Goal: Task Accomplishment & Management: Use online tool/utility

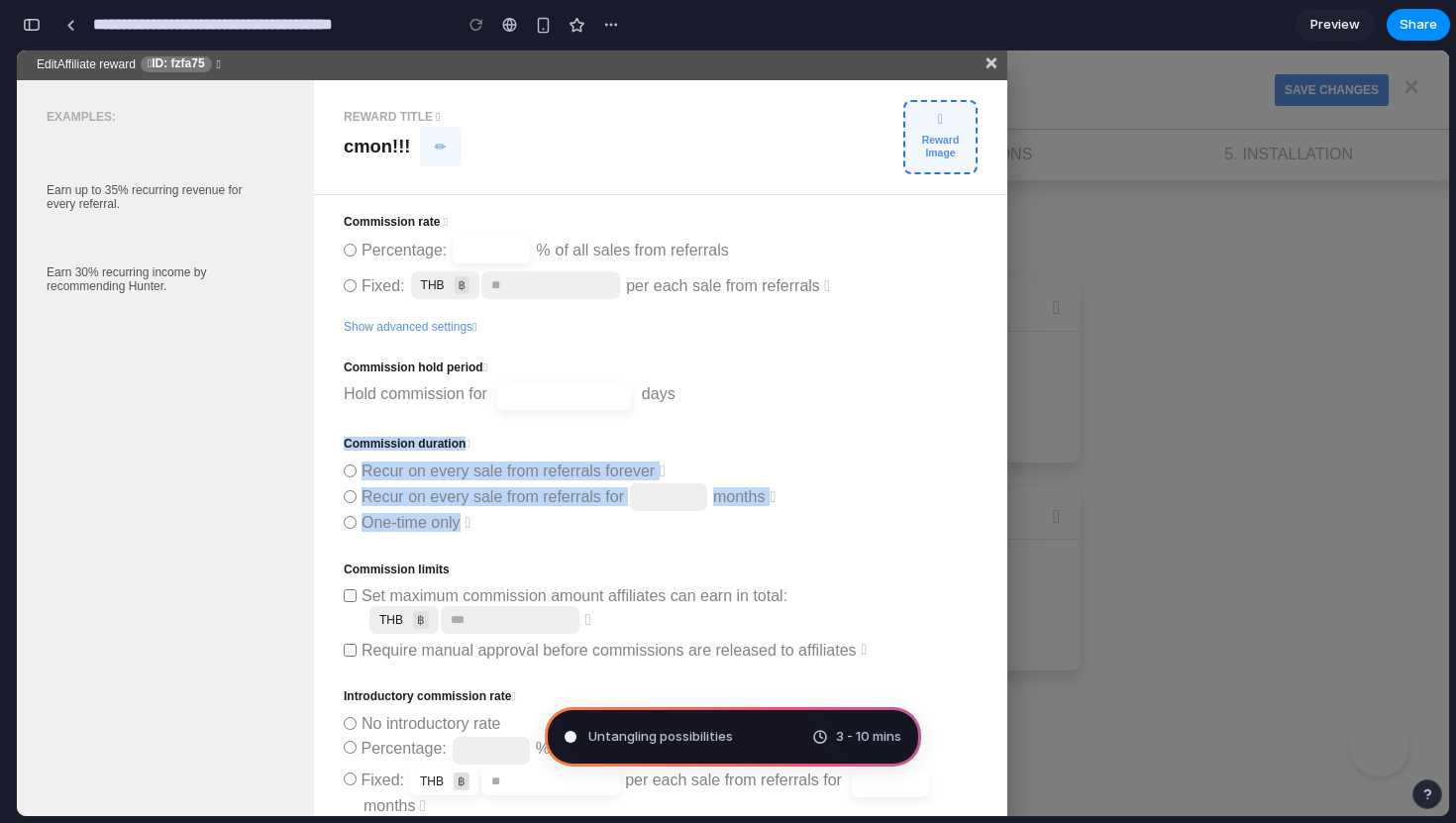
drag, startPoint x: 758, startPoint y: 412, endPoint x: 476, endPoint y: 507, distance: 297.6
click at [476, 507] on div "Commission hold period Hold commission for days Commission duration Recur on ev…" at bounding box center [661, 619] width 634 height 567
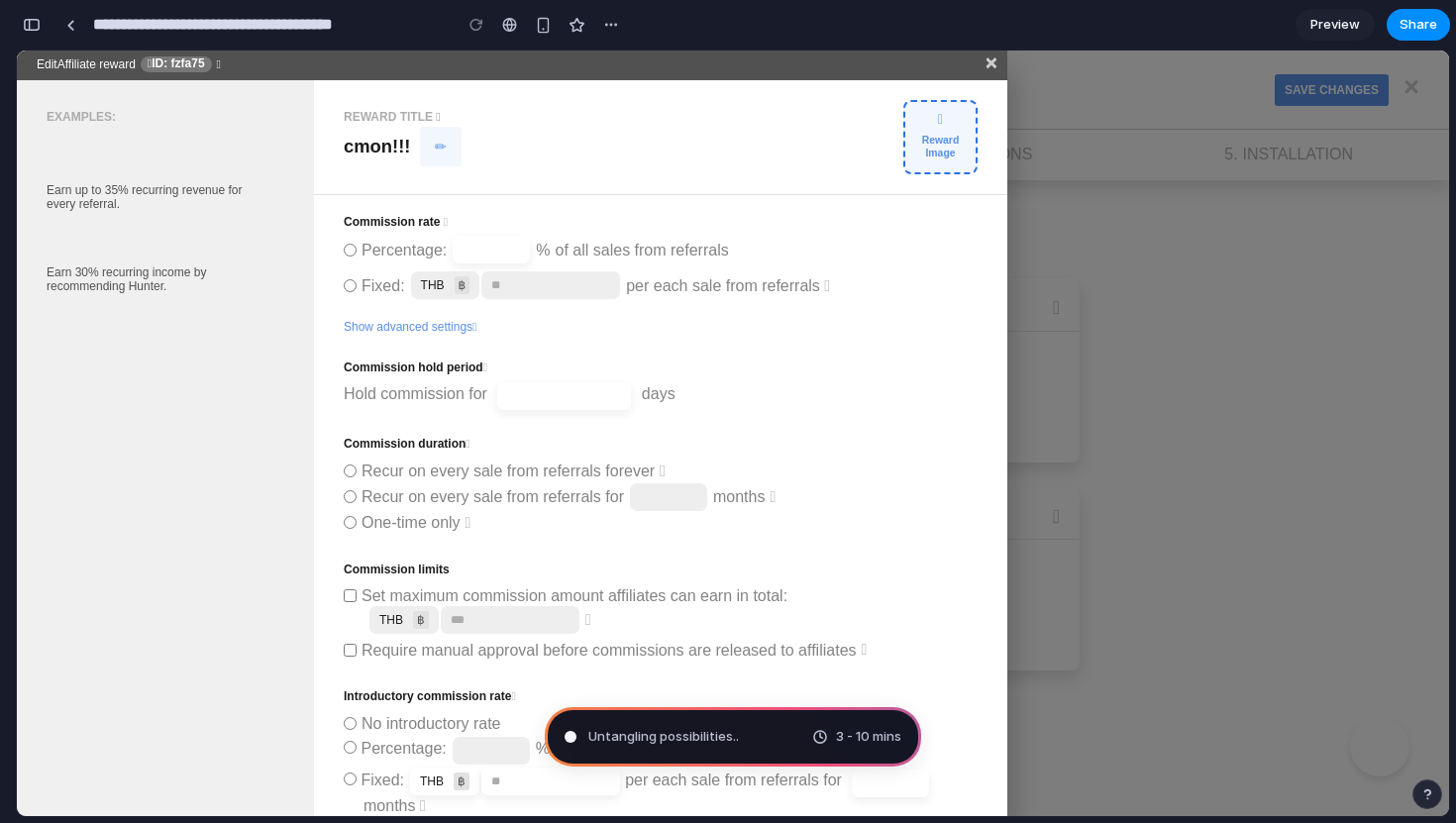
click at [515, 486] on label "Recur on every sale from referrals for months" at bounding box center [661, 497] width 634 height 22
click at [515, 476] on span "Recur on every sale from referrals forever" at bounding box center [508, 470] width 293 height 19
click at [585, 398] on input "number" at bounding box center [565, 397] width 136 height 30
type input "*"
click at [794, 336] on div "Commission hold period Hold commission for * days Commission duration Recur on …" at bounding box center [661, 619] width 634 height 567
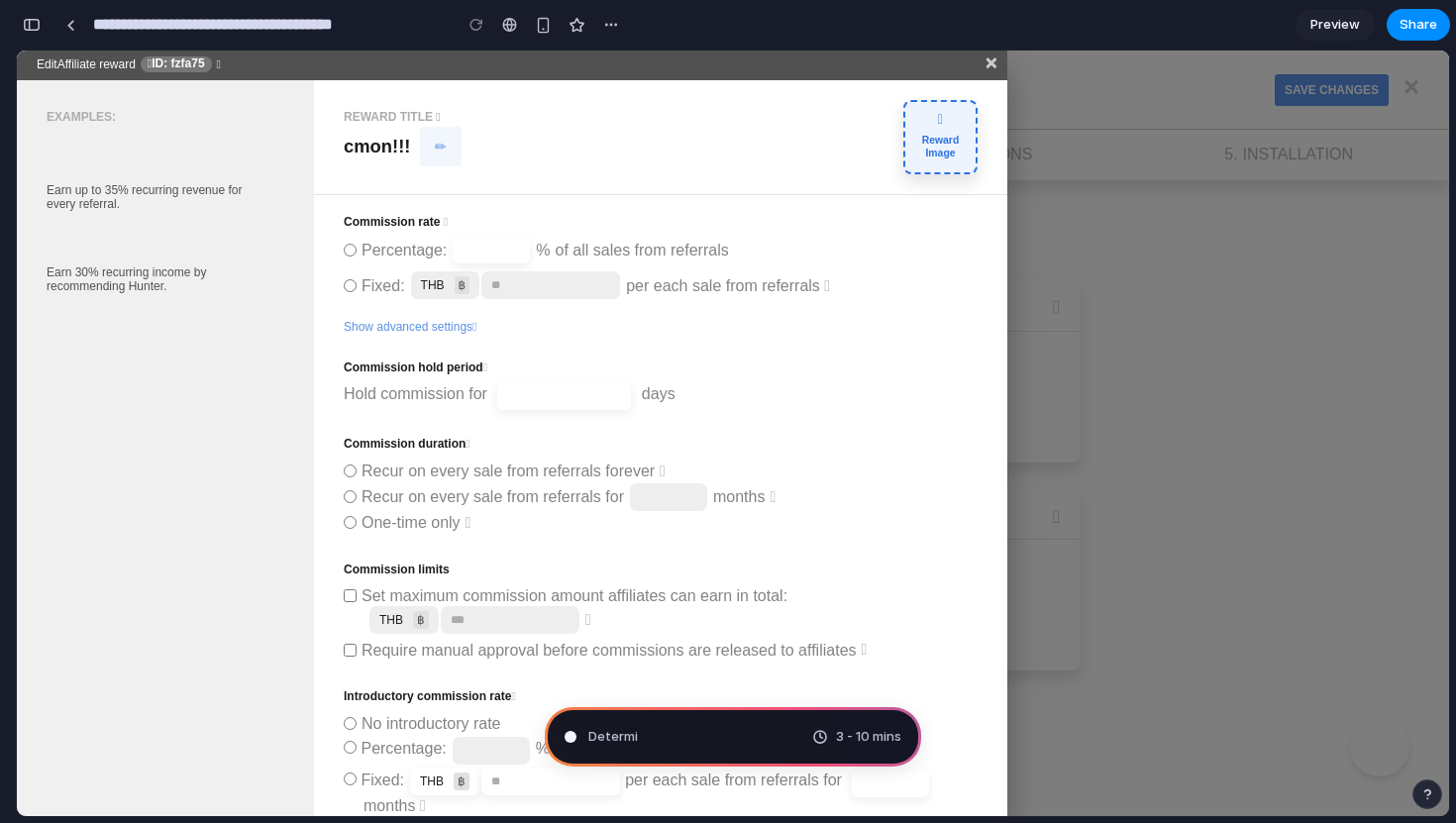
click at [917, 136] on div "Reward Image" at bounding box center [940, 137] width 51 height 45
click at [437, 151] on icon "button" at bounding box center [441, 148] width 12 height 14
type input "**********"
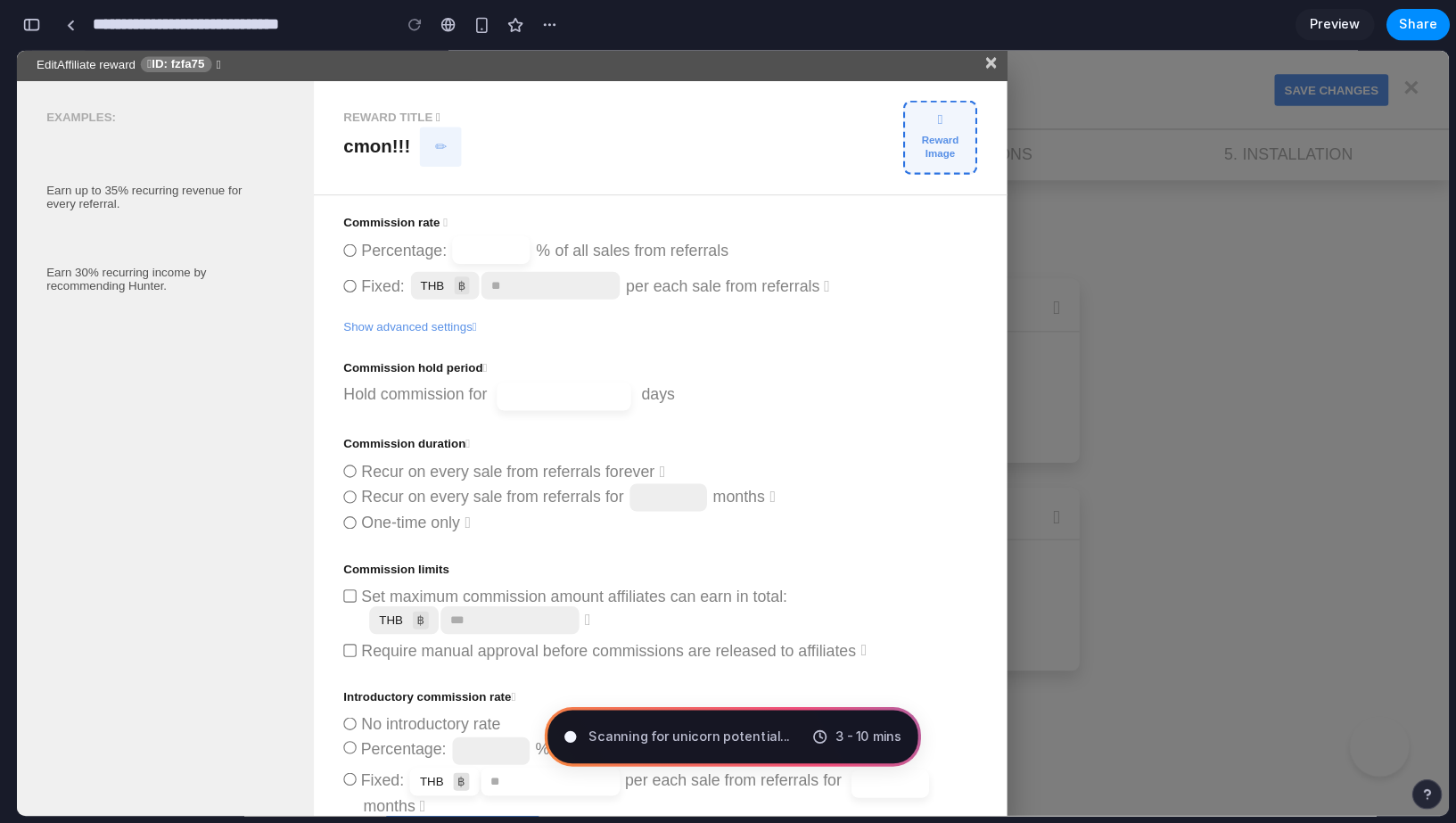
scroll to position [499, 0]
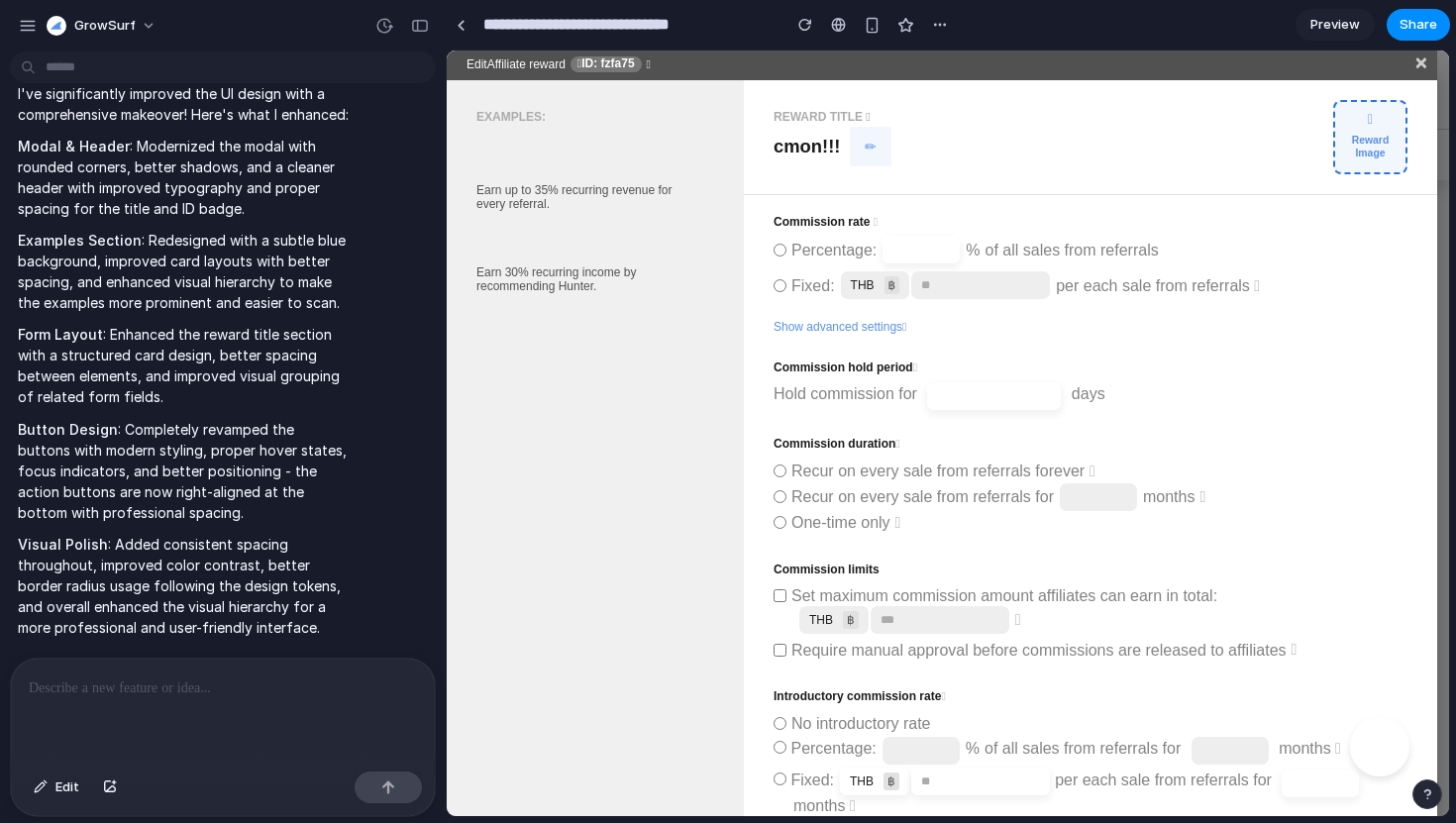
click at [184, 704] on div at bounding box center [223, 710] width 424 height 105
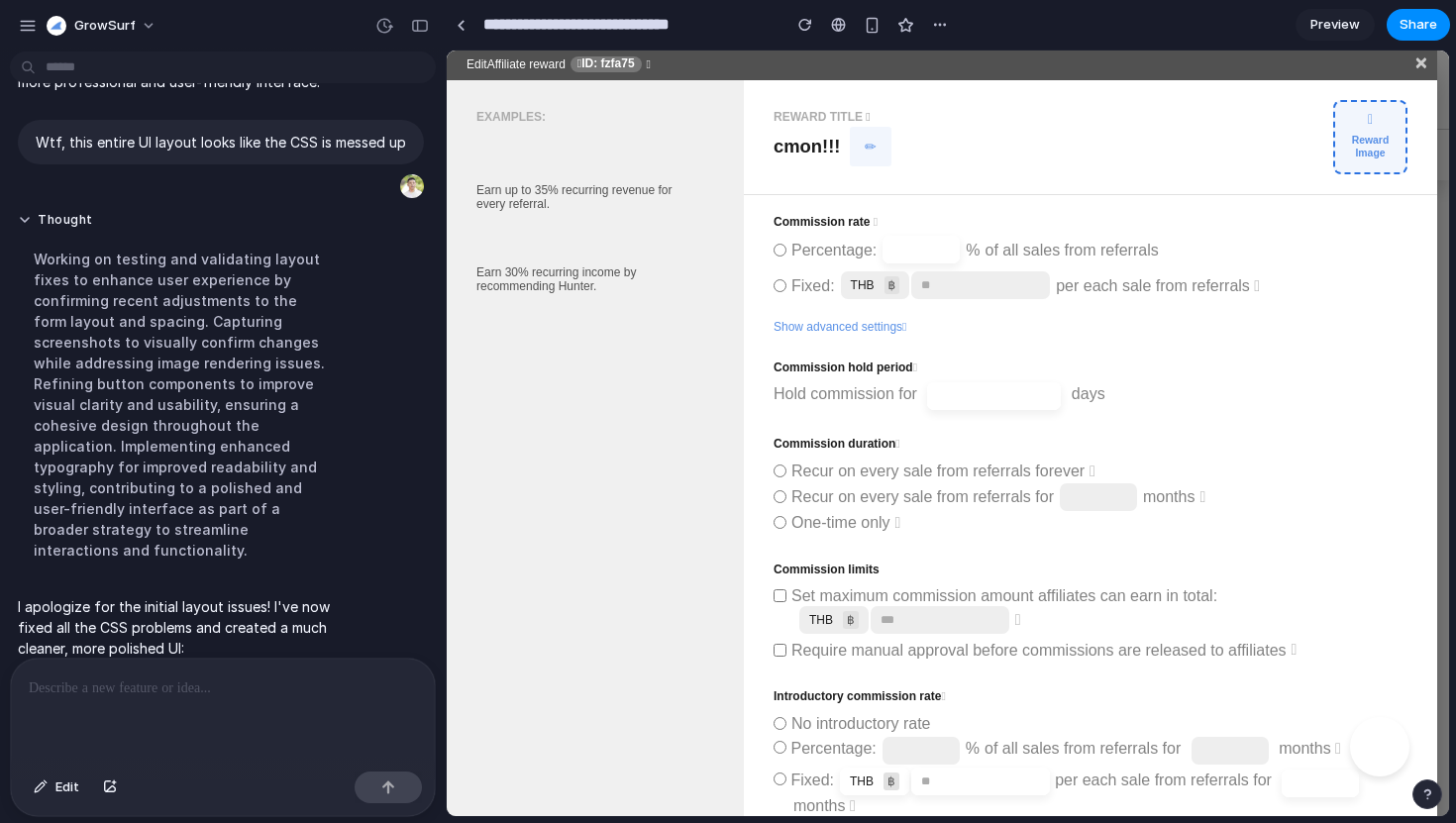
scroll to position [1102, 0]
